Goal: Task Accomplishment & Management: Use online tool/utility

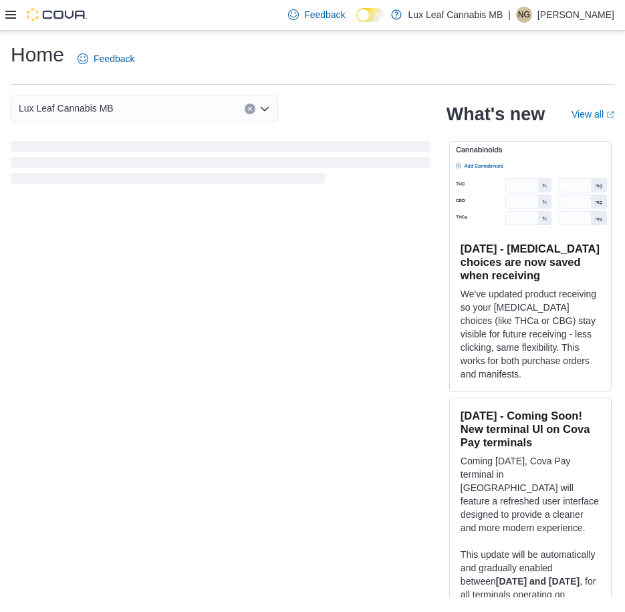
click at [9, 13] on icon at bounding box center [10, 14] width 11 height 11
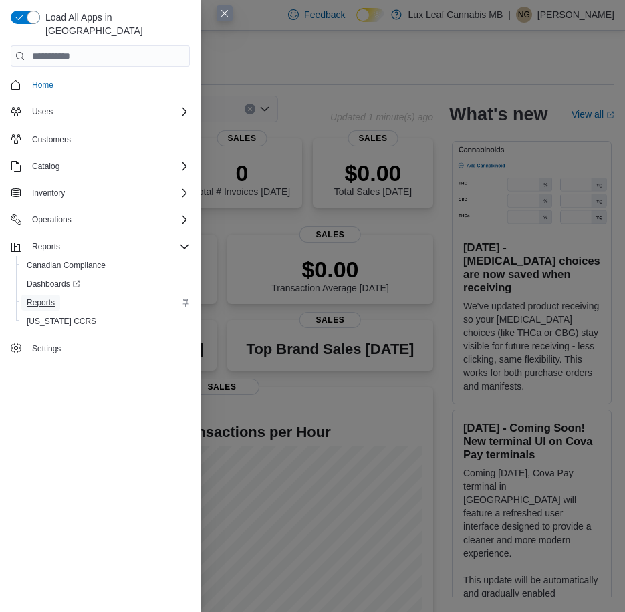
click at [42, 298] on span "Reports" at bounding box center [41, 303] width 28 height 11
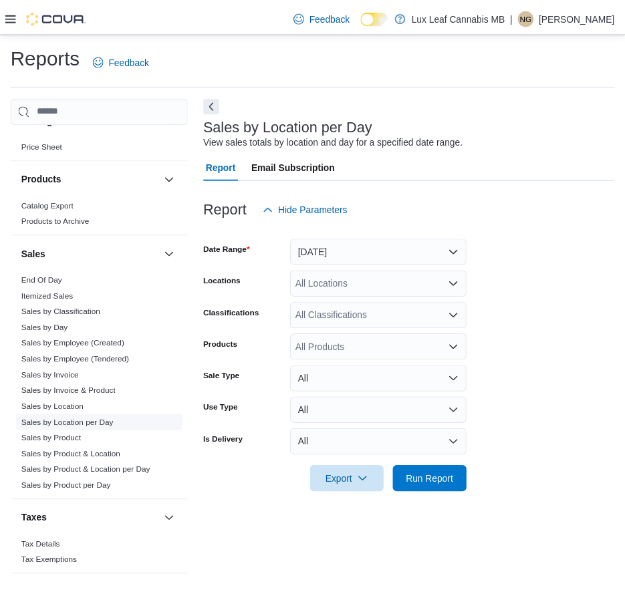
scroll to position [615, 0]
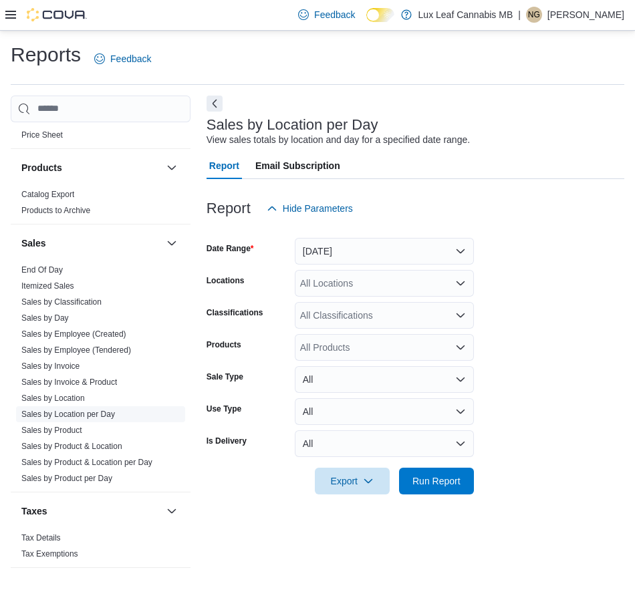
click at [94, 416] on link "Sales by Location per Day" at bounding box center [68, 414] width 94 height 9
click at [384, 284] on div "All Locations" at bounding box center [384, 283] width 179 height 27
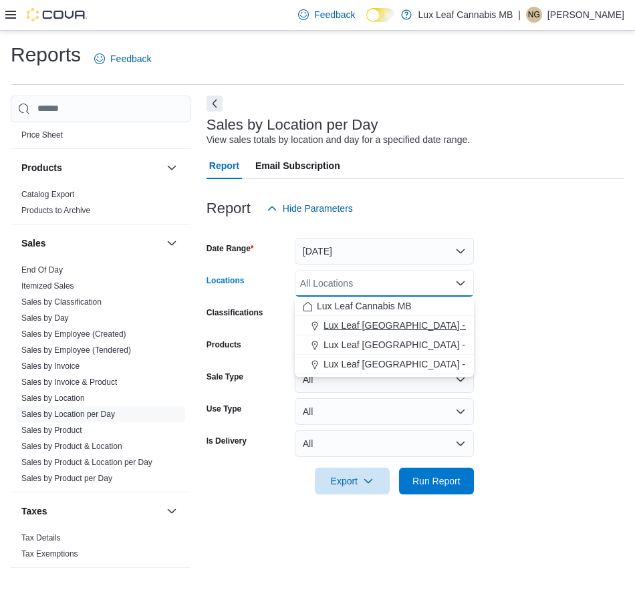
click at [372, 326] on span "Lux Leaf [GEOGRAPHIC_DATA] - [GEOGRAPHIC_DATA]" at bounding box center [445, 325] width 242 height 13
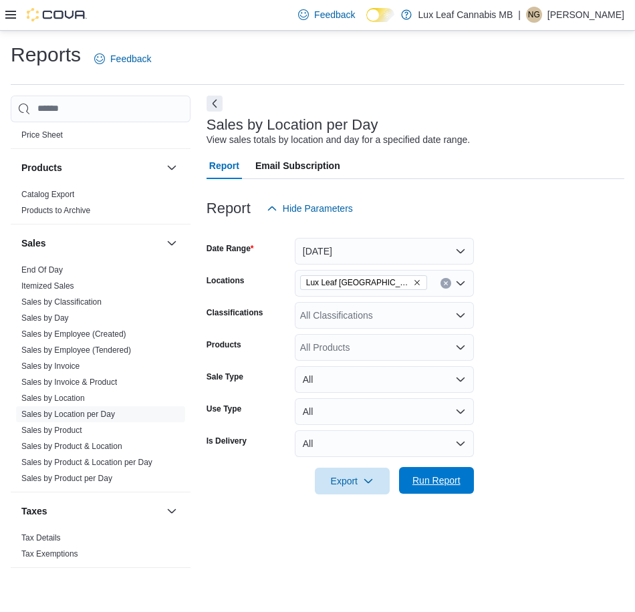
click at [439, 468] on span "Run Report" at bounding box center [436, 480] width 59 height 27
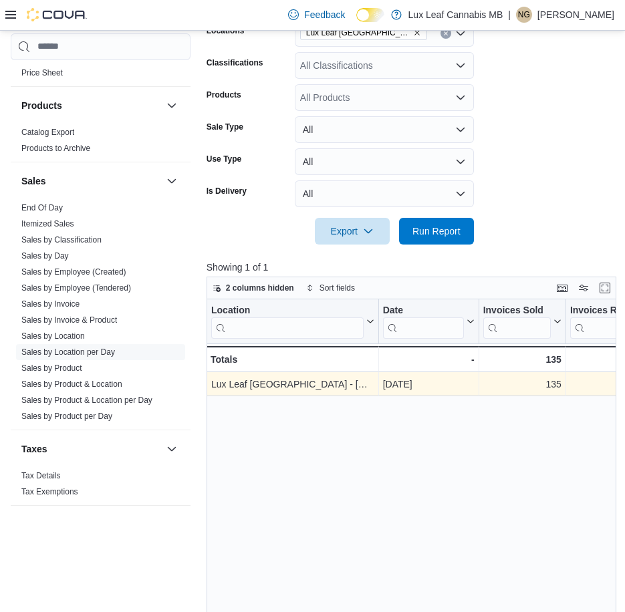
scroll to position [267, 0]
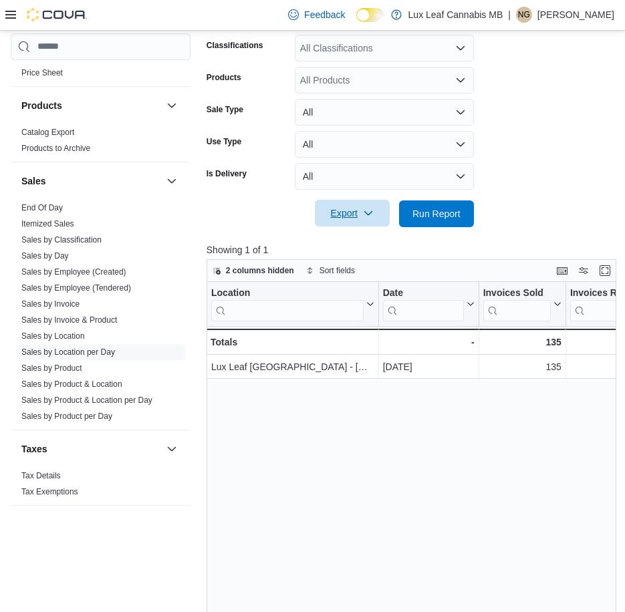
click at [359, 209] on span "Export" at bounding box center [352, 213] width 59 height 27
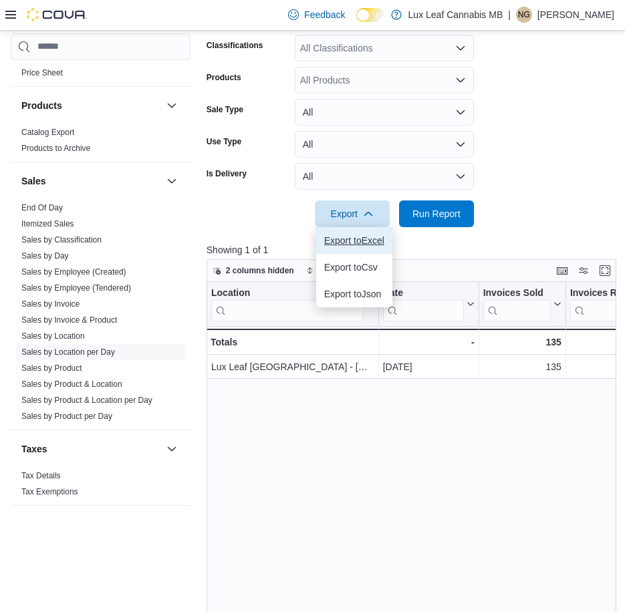
click at [370, 243] on span "Export to Excel" at bounding box center [354, 240] width 60 height 11
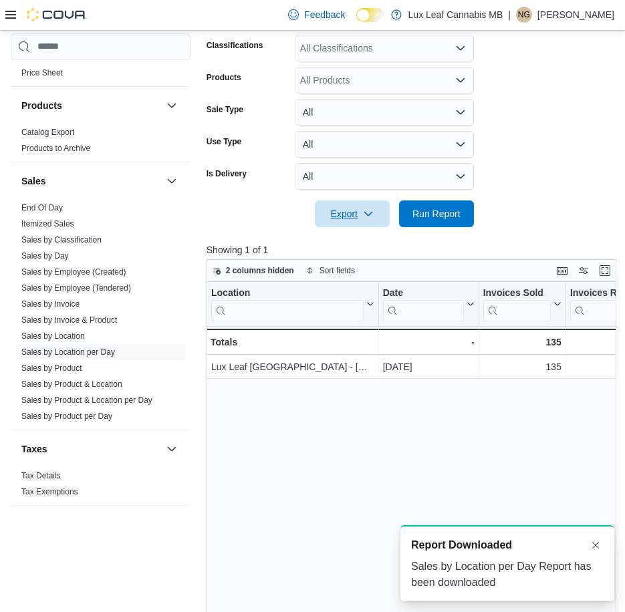
scroll to position [0, 0]
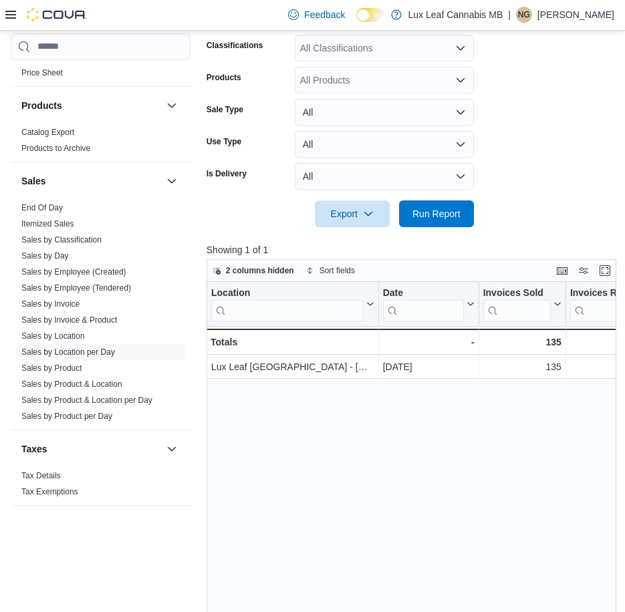
click at [536, 129] on form "Date Range [DATE] Locations Lux Leaf [GEOGRAPHIC_DATA] - Bridgewater Classifica…" at bounding box center [411, 91] width 408 height 273
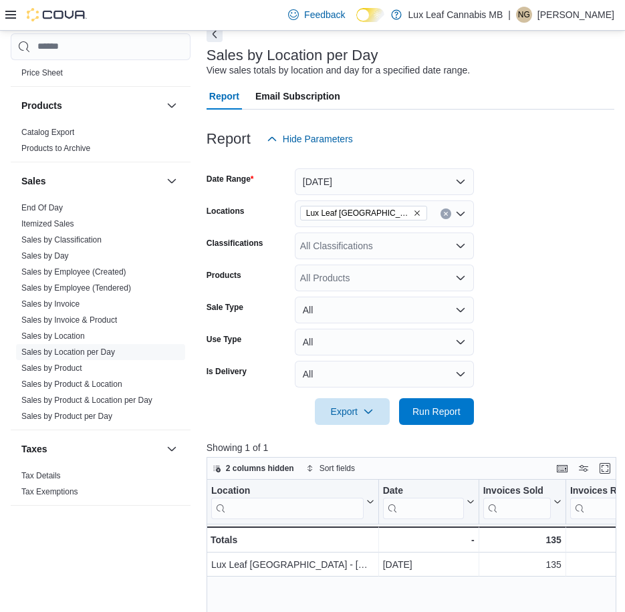
scroll to position [67, 0]
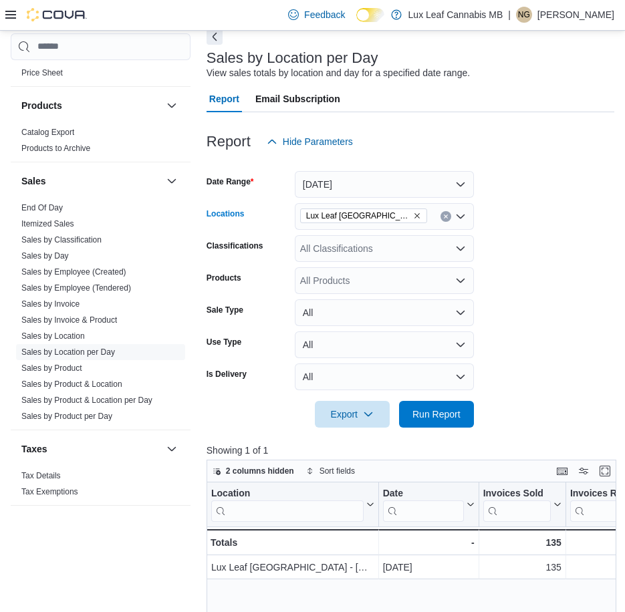
click at [418, 219] on icon "Remove Lux Leaf Winnipeg - Bridgewater from selection in this group" at bounding box center [417, 216] width 8 height 8
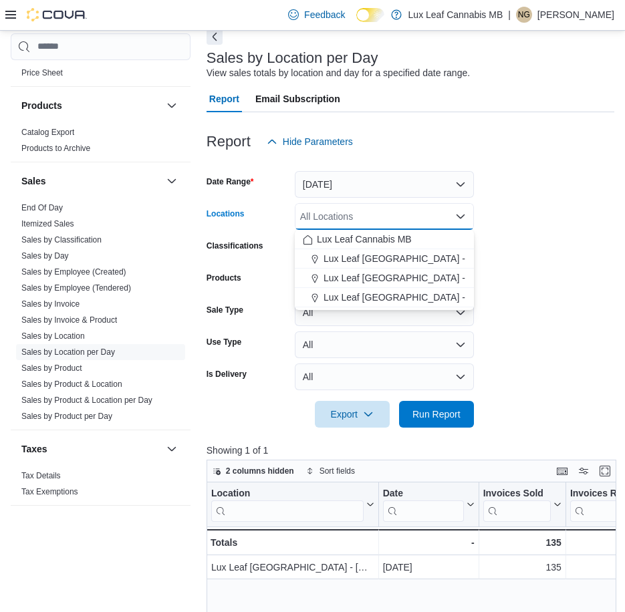
drag, startPoint x: 392, startPoint y: 296, endPoint x: 421, endPoint y: 319, distance: 36.7
click at [393, 296] on span "Lux Leaf [GEOGRAPHIC_DATA] - [GEOGRAPHIC_DATA][PERSON_NAME]" at bounding box center [483, 297] width 319 height 13
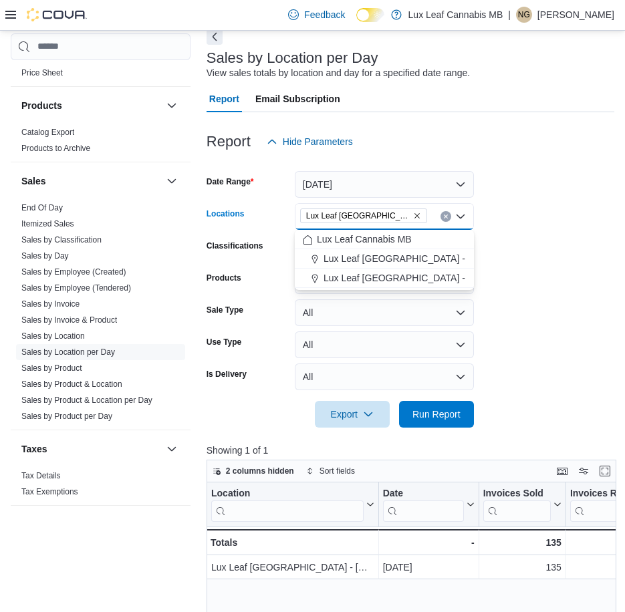
click at [514, 302] on form "Date Range [DATE] Locations Lux Leaf [GEOGRAPHIC_DATA] - [GEOGRAPHIC_DATA][PERS…" at bounding box center [411, 291] width 408 height 273
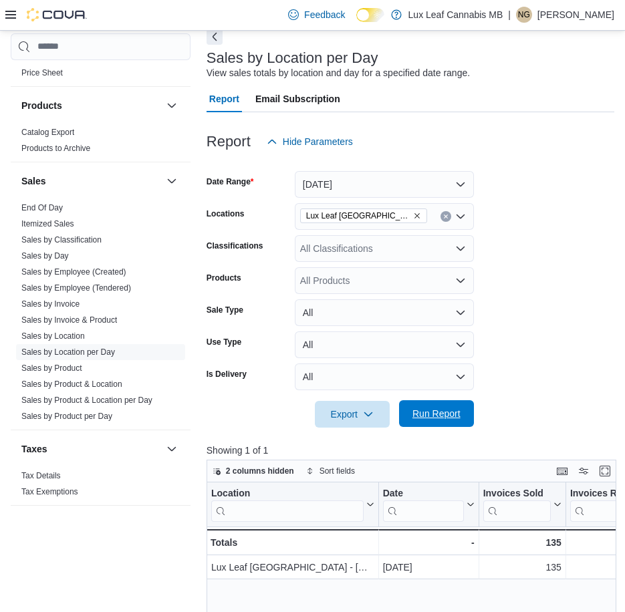
click at [433, 408] on span "Run Report" at bounding box center [437, 413] width 48 height 13
click at [344, 410] on span "Export" at bounding box center [352, 414] width 59 height 27
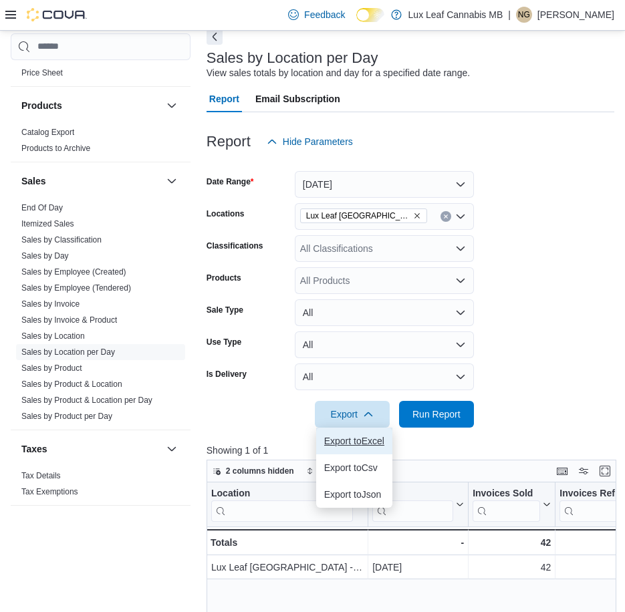
click at [356, 436] on span "Export to Excel" at bounding box center [354, 441] width 60 height 11
